Goal: Understand process/instructions: Learn about a topic

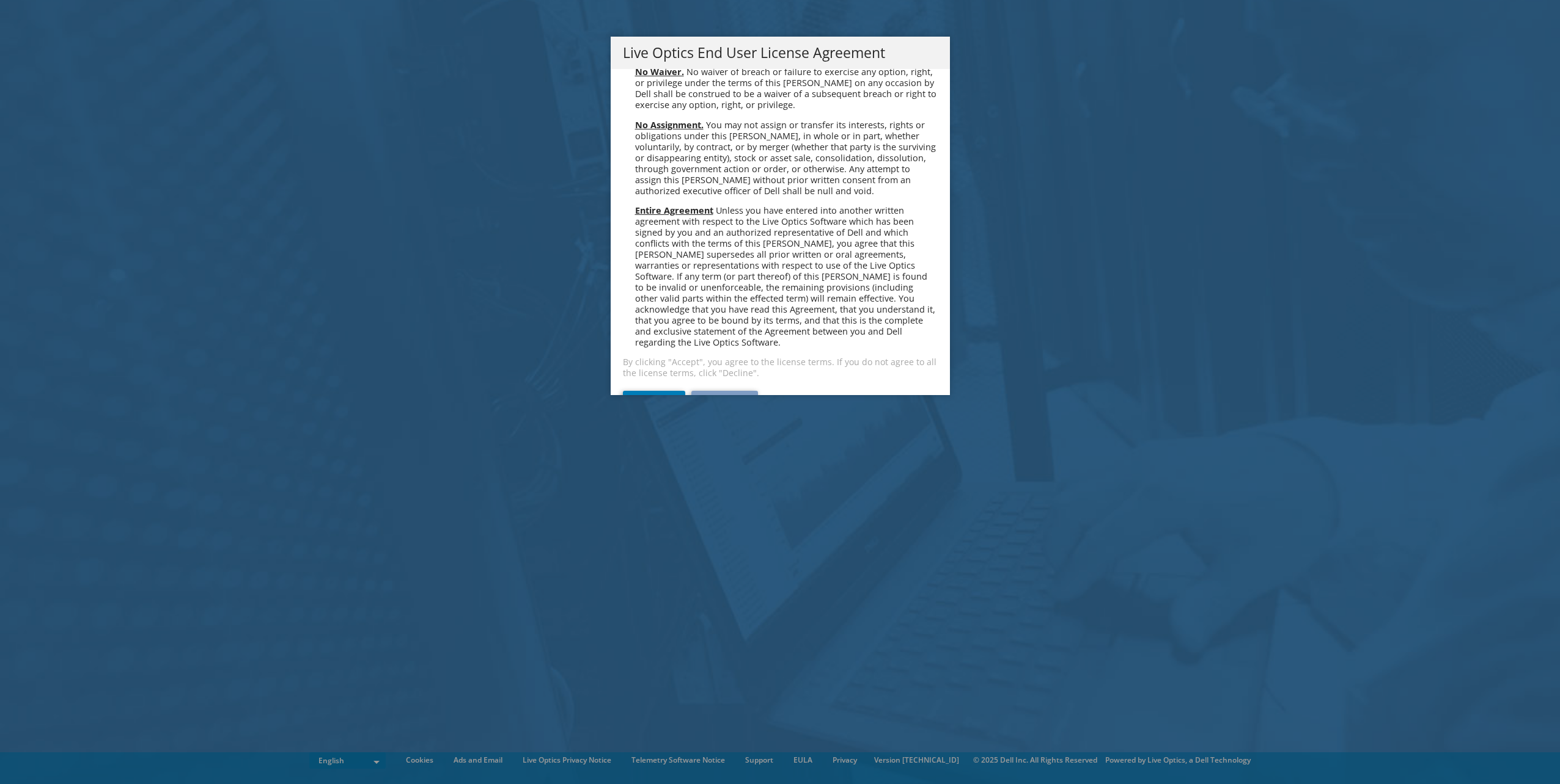
scroll to position [4620, 0]
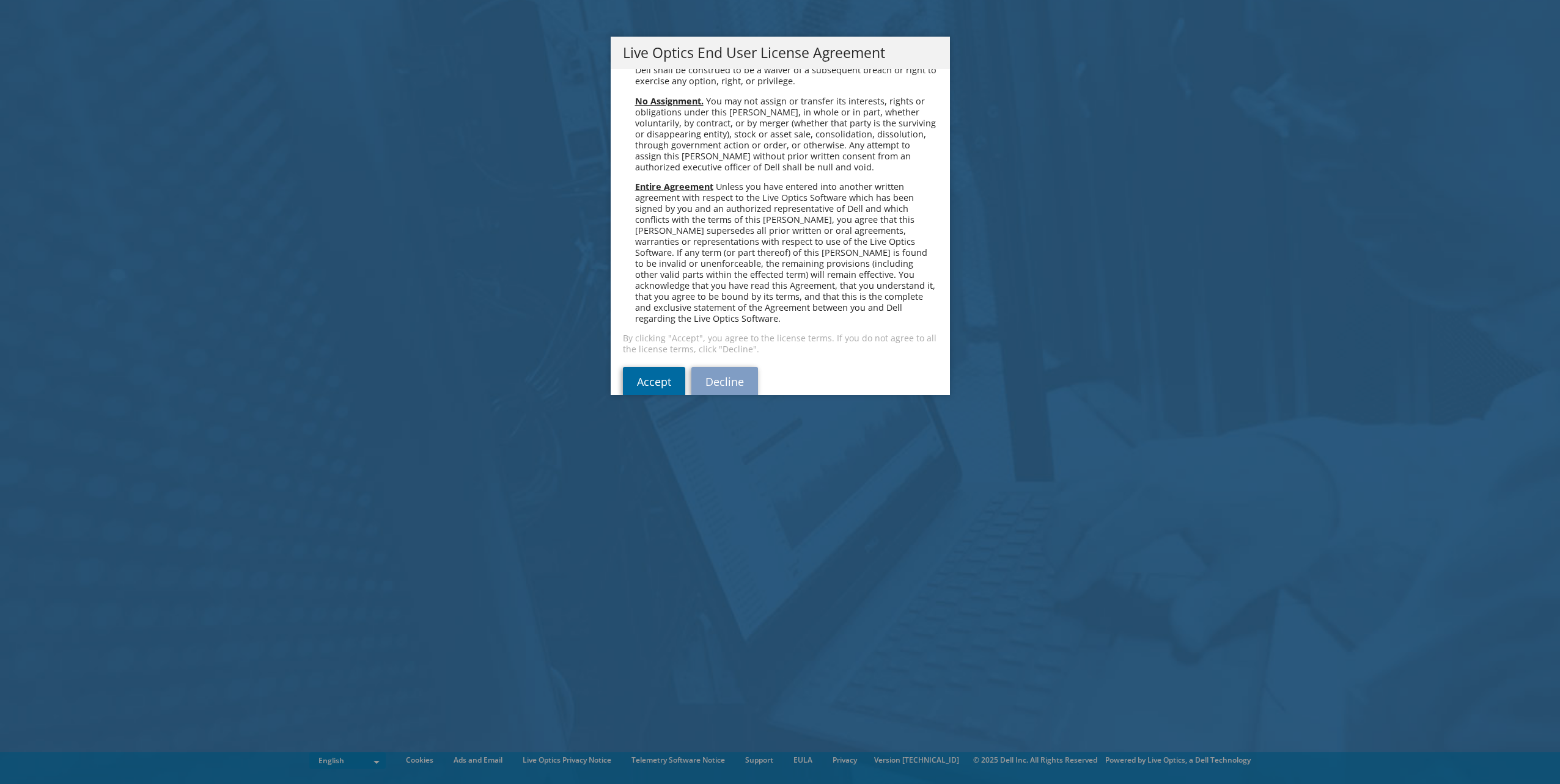
click at [652, 367] on link "Accept" at bounding box center [654, 381] width 63 height 29
